Goal: Navigation & Orientation: Find specific page/section

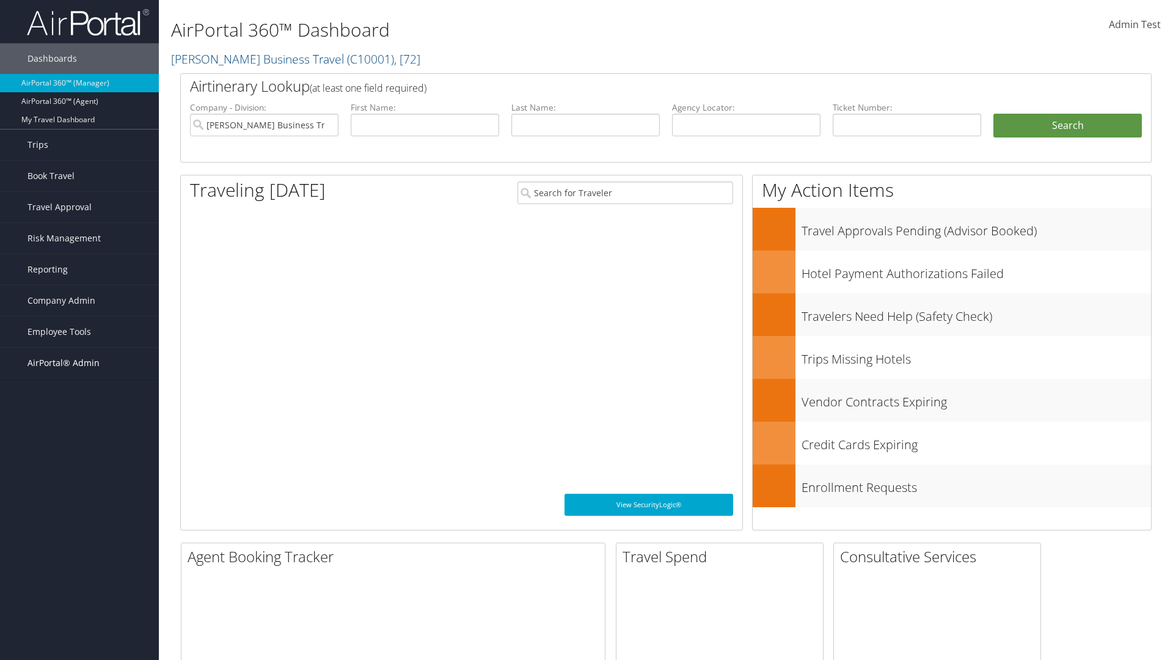
click at [79, 363] on span "AirPortal® Admin" at bounding box center [63, 363] width 72 height 31
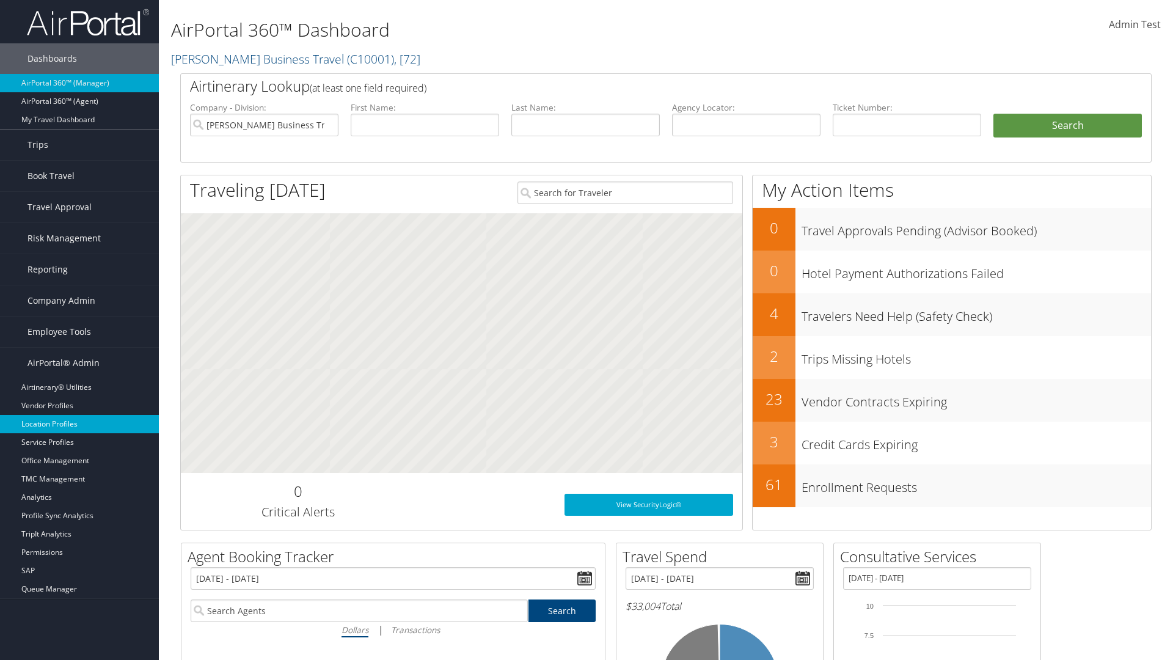
click at [79, 424] on link "Location Profiles" at bounding box center [79, 424] width 159 height 18
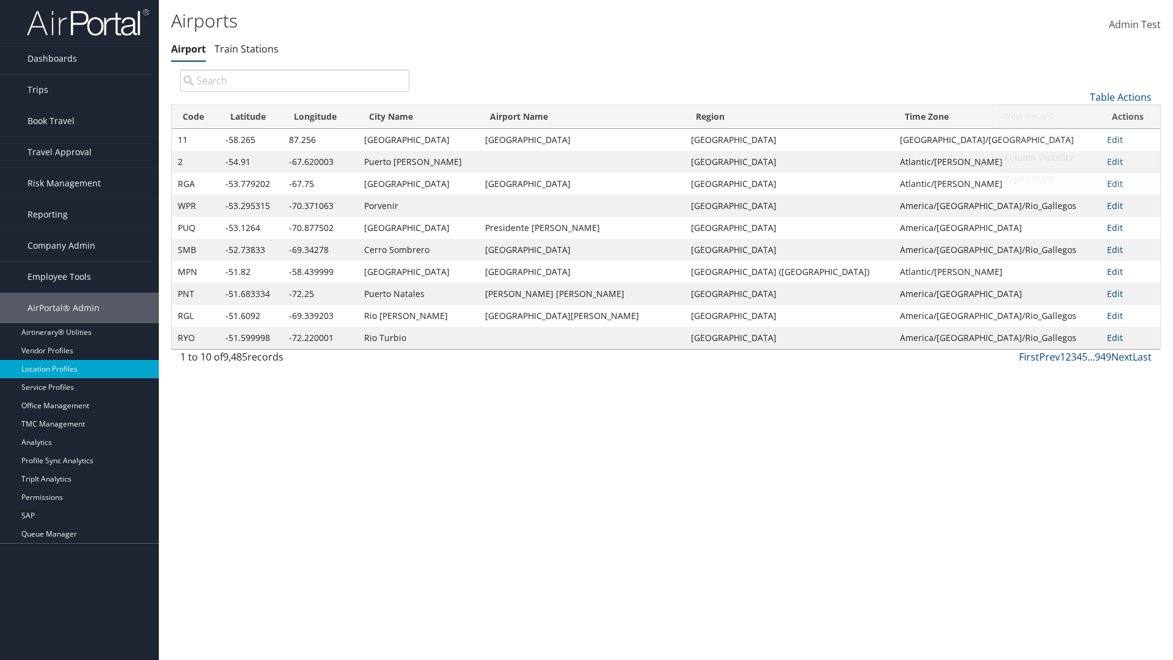
click at [1079, 178] on link "Page Length" at bounding box center [1079, 178] width 161 height 21
click at [1079, 137] on link "25" at bounding box center [1079, 138] width 161 height 21
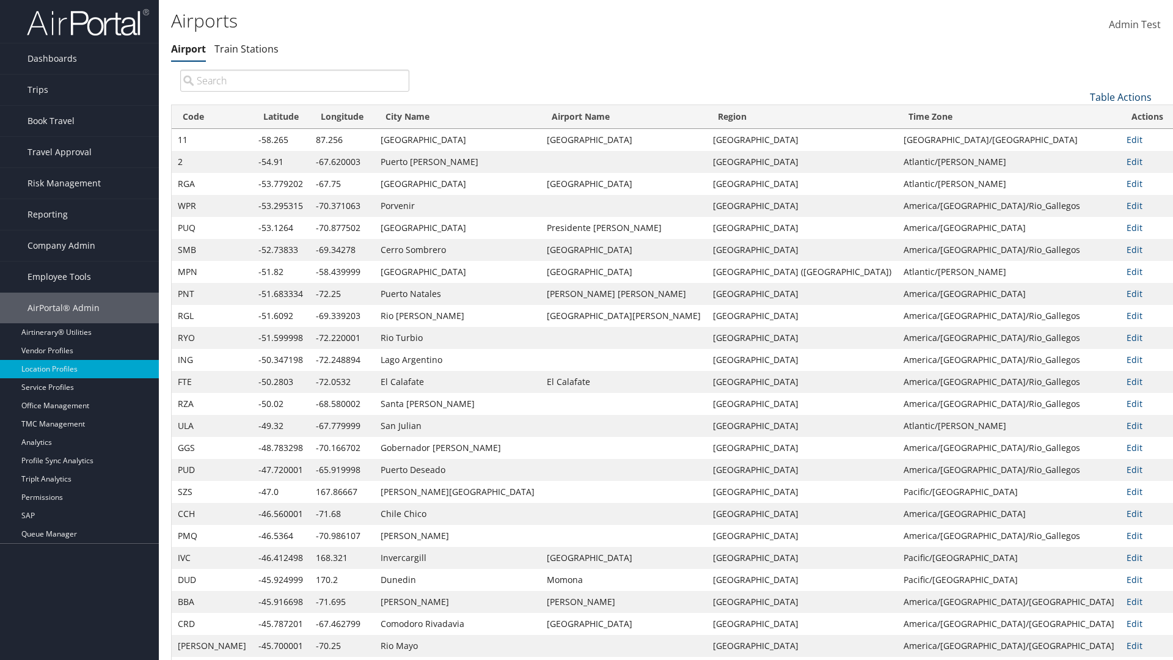
click at [1120, 90] on link "Table Actions" at bounding box center [1121, 96] width 62 height 13
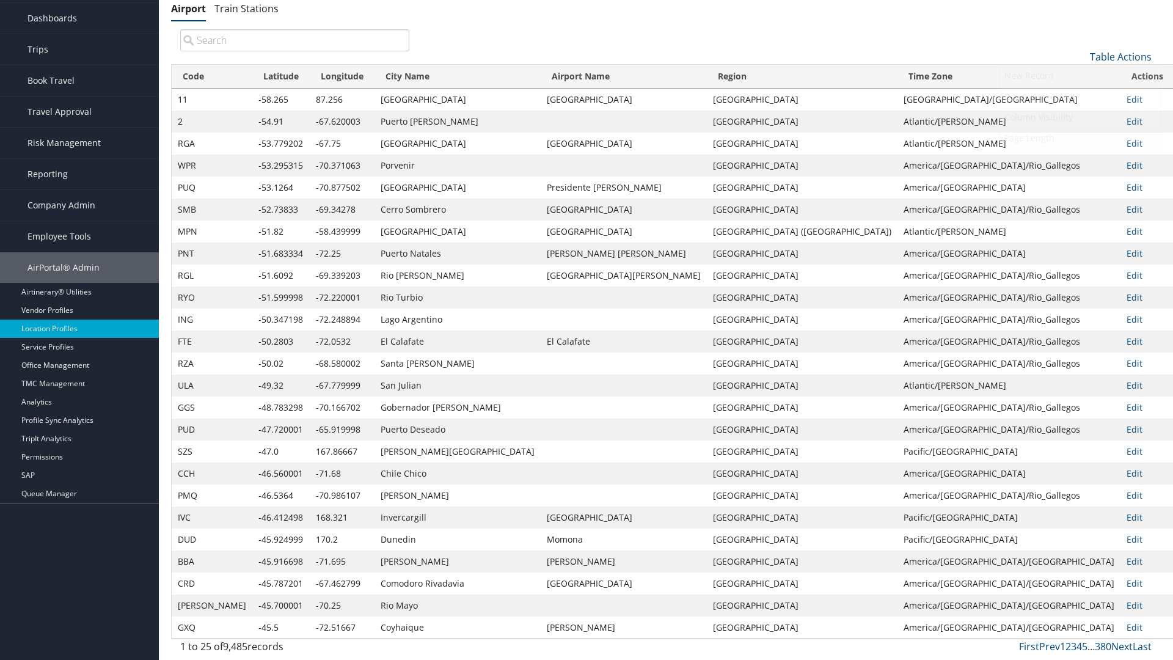
click at [1079, 137] on link "Page Length" at bounding box center [1079, 138] width 161 height 21
click at [1079, 118] on link "50" at bounding box center [1079, 118] width 161 height 21
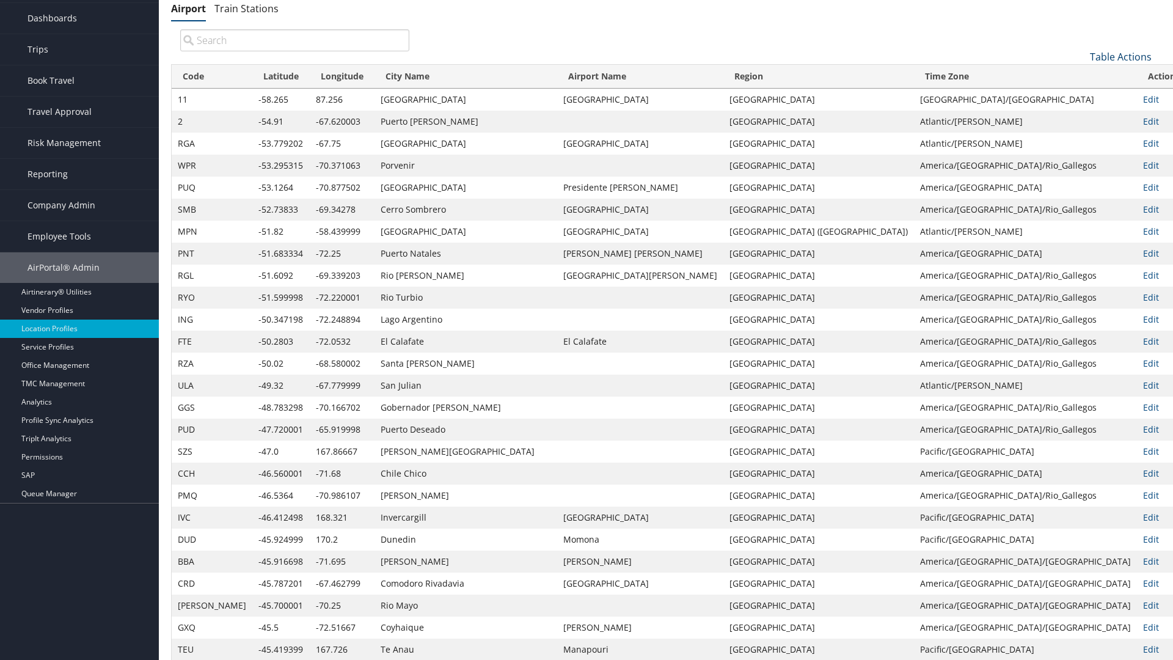
click at [1120, 56] on link "Table Actions" at bounding box center [1121, 56] width 62 height 13
click at [1079, 137] on link "Page Length" at bounding box center [1079, 138] width 161 height 21
click at [1079, 139] on link "100" at bounding box center [1079, 139] width 161 height 21
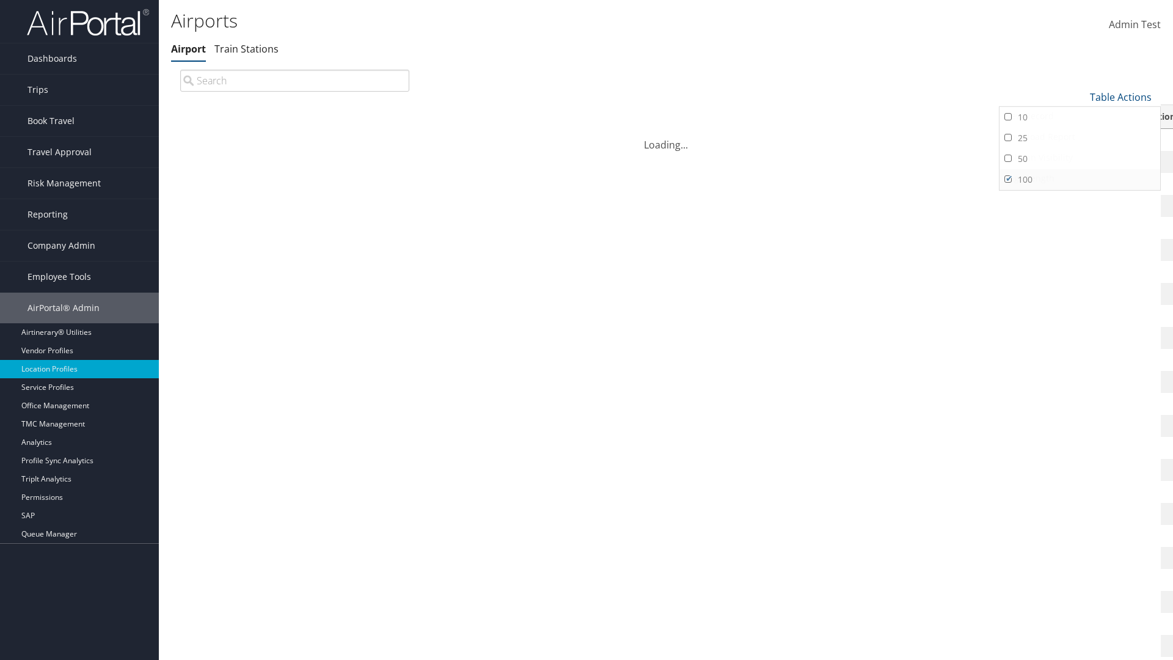
scroll to position [104, 0]
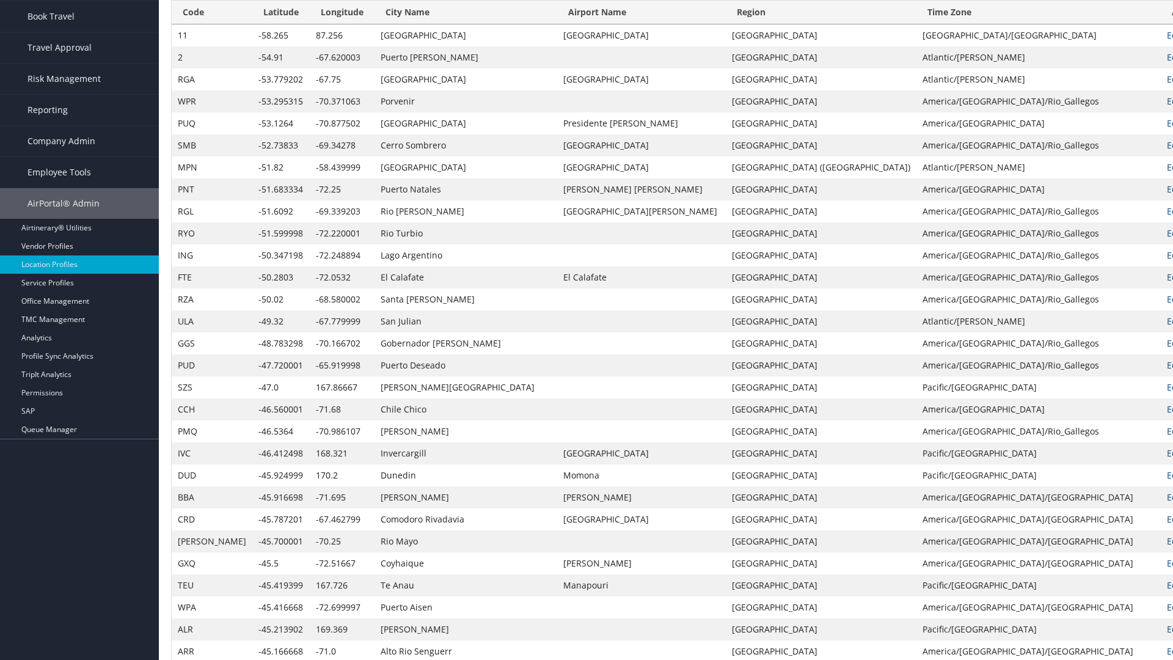
click at [197, 24] on th "Code" at bounding box center [212, 13] width 81 height 24
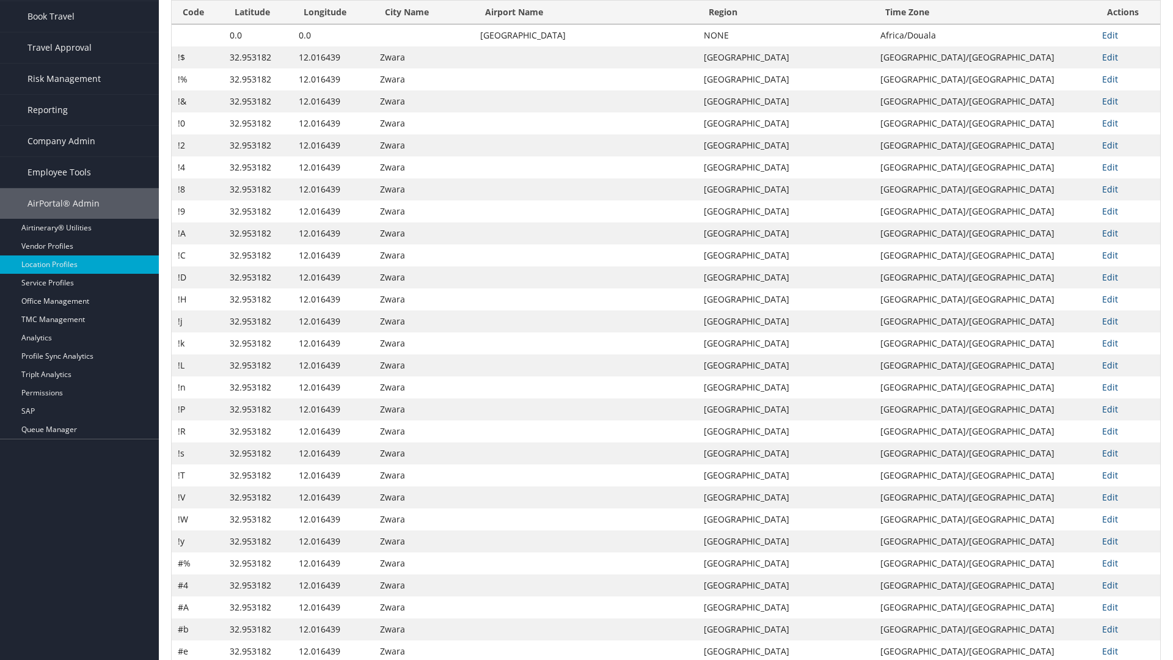
click at [197, 24] on th "Code" at bounding box center [198, 13] width 52 height 24
click at [258, 24] on th "Latitude" at bounding box center [258, 13] width 69 height 24
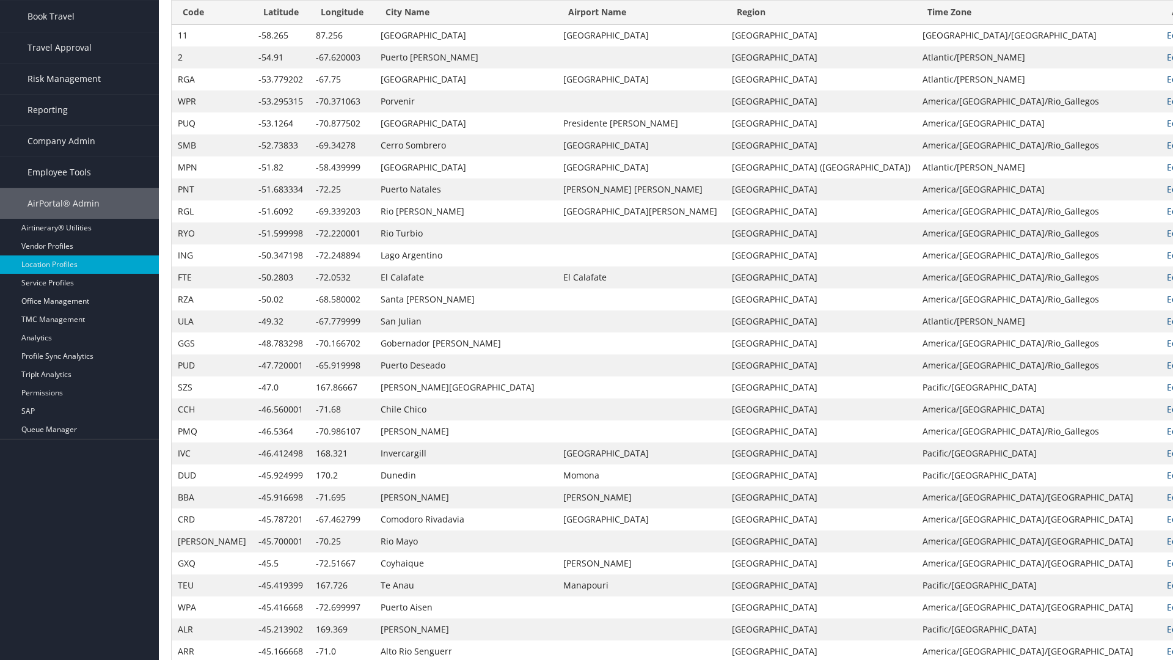
click at [257, 24] on th "Latitude" at bounding box center [280, 13] width 57 height 24
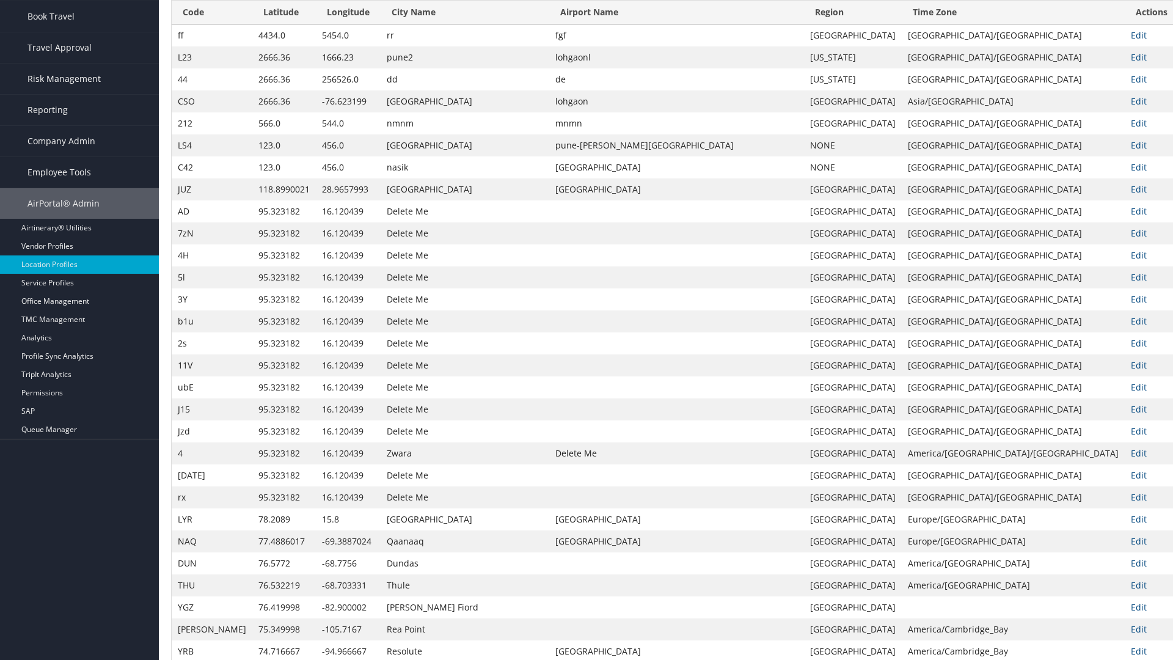
click at [335, 24] on th "Longitude" at bounding box center [348, 13] width 65 height 24
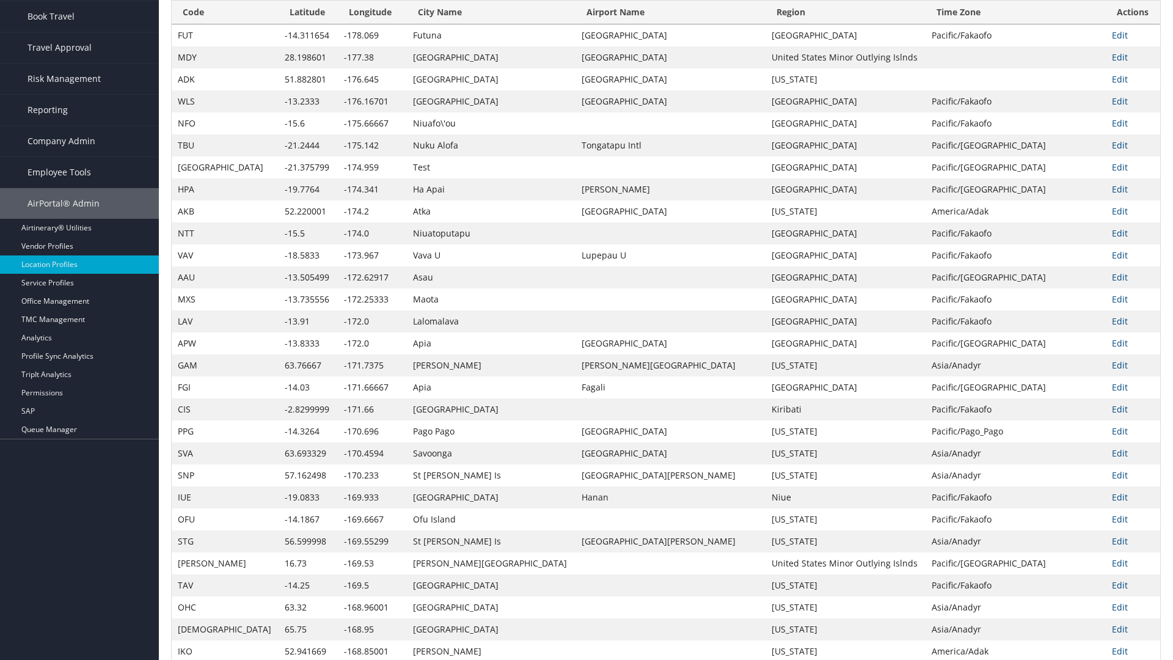
click at [338, 24] on th "Longitude" at bounding box center [372, 13] width 69 height 24
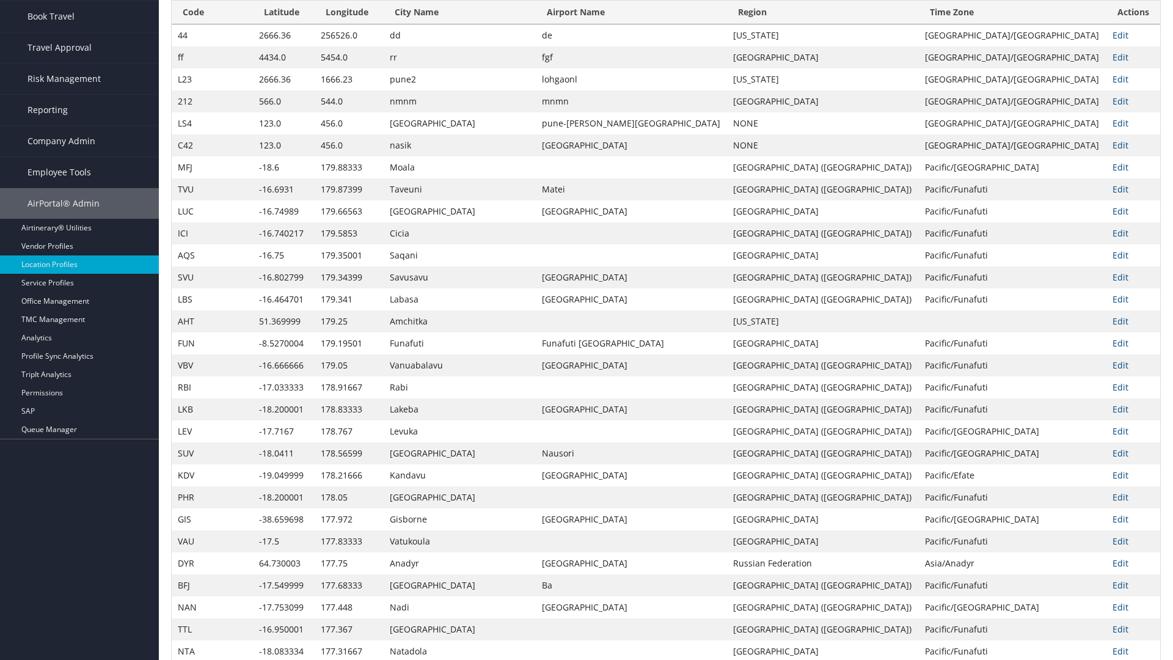
click at [432, 24] on th "City Name" at bounding box center [460, 13] width 152 height 24
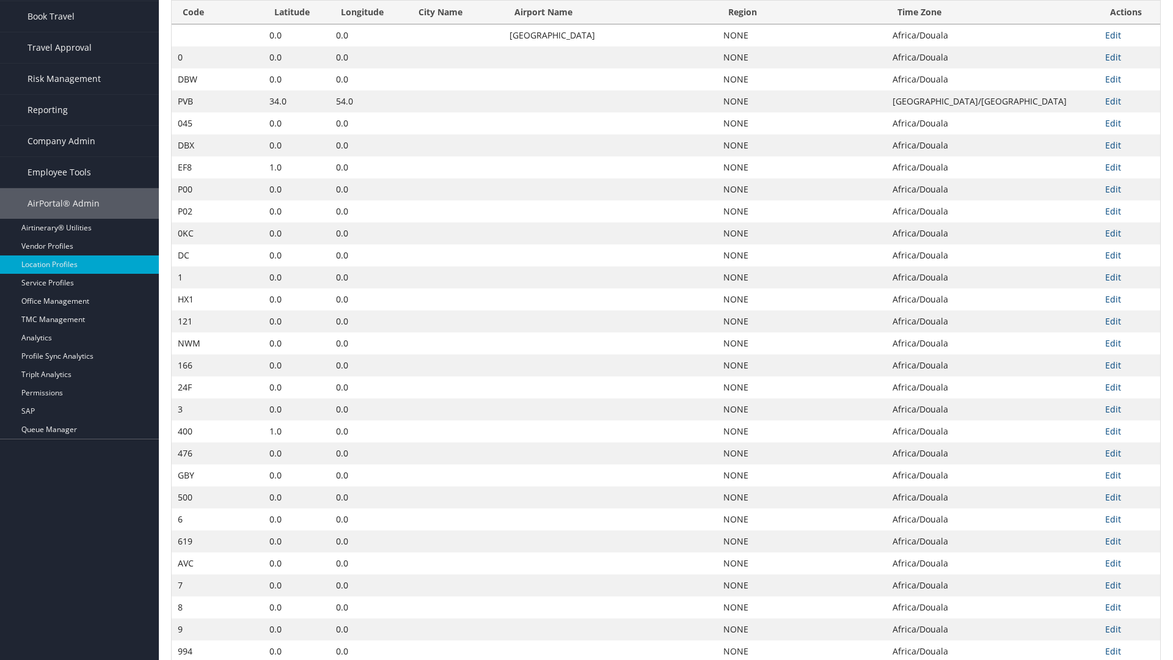
click at [426, 24] on th "City Name" at bounding box center [455, 13] width 96 height 24
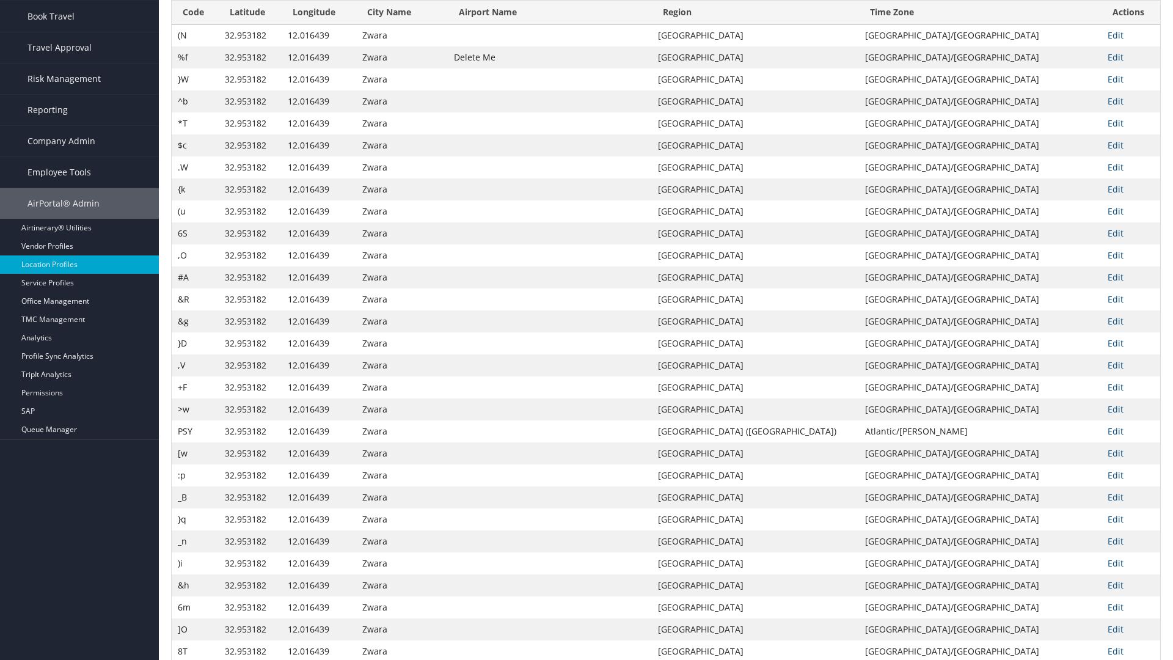
click at [590, 24] on th "Airport Name" at bounding box center [550, 13] width 204 height 24
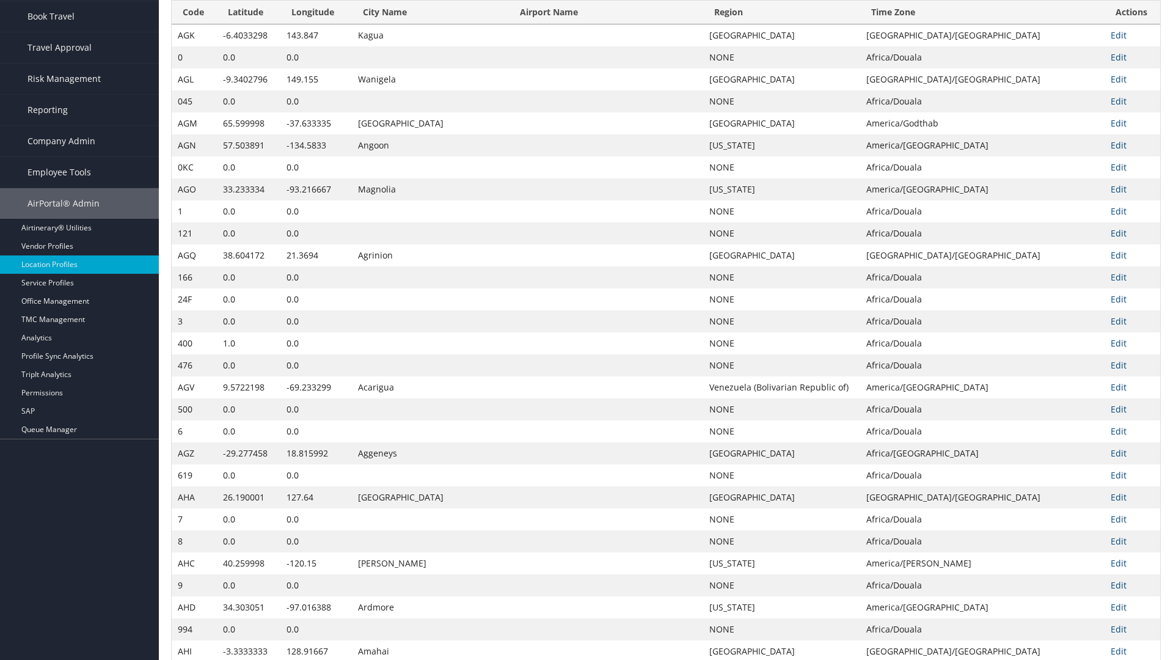
click at [591, 24] on th "Airport Name" at bounding box center [606, 13] width 194 height 24
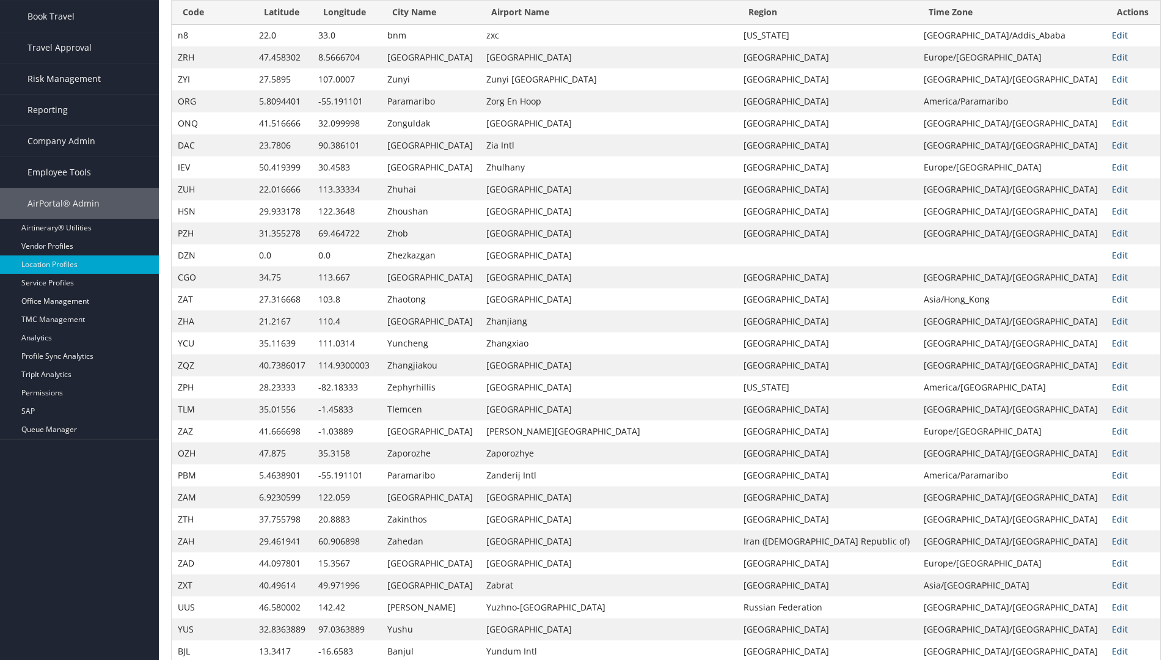
click at [823, 24] on th "Region" at bounding box center [827, 13] width 180 height 24
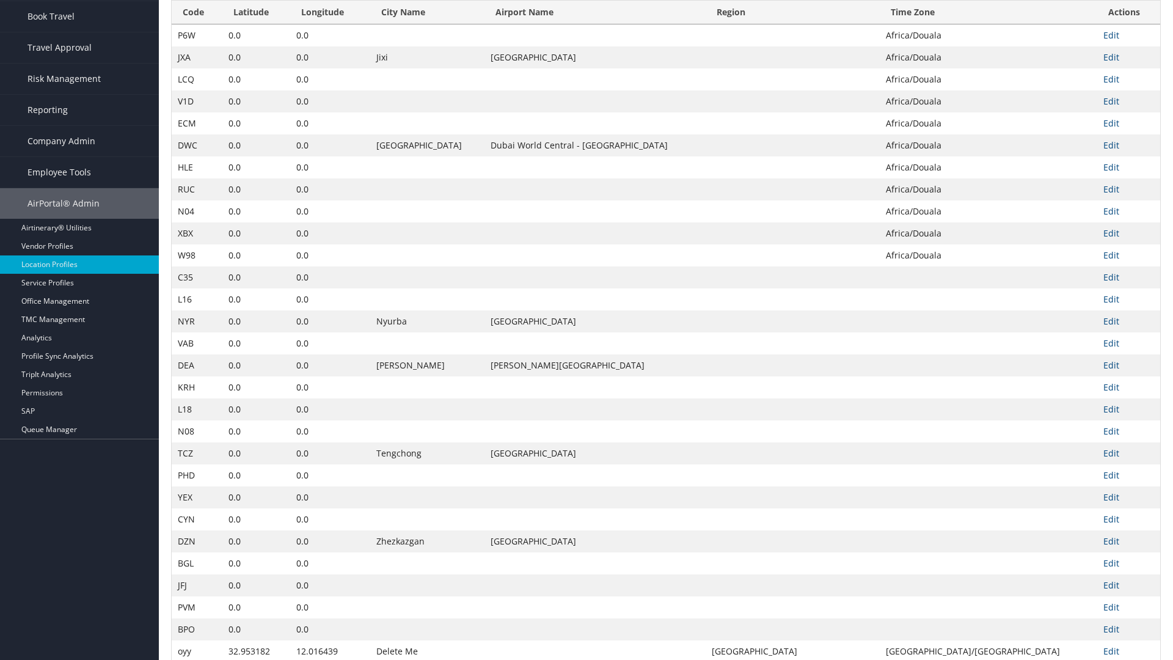
click at [813, 24] on th "Region" at bounding box center [791, 13] width 173 height 24
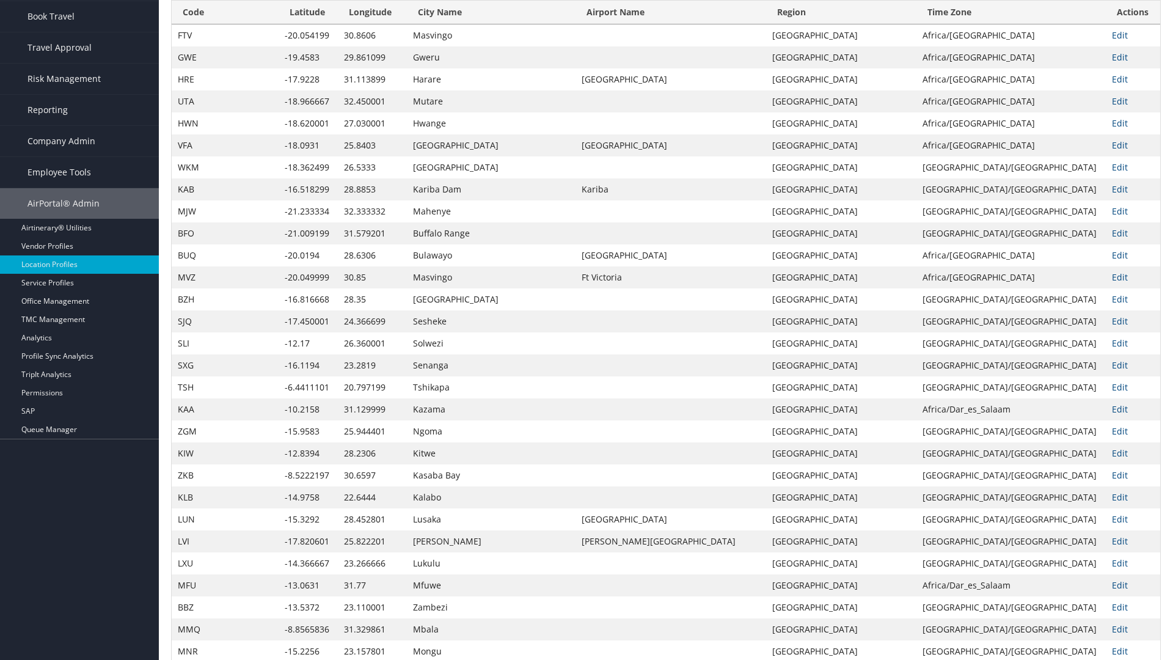
click at [992, 24] on th "Time Zone" at bounding box center [1010, 13] width 189 height 24
